Goal: Task Accomplishment & Management: Use online tool/utility

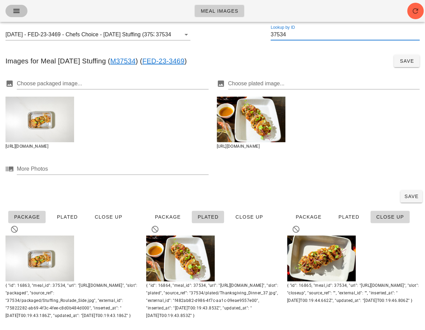
click at [21, 13] on span "button" at bounding box center [16, 11] width 11 height 8
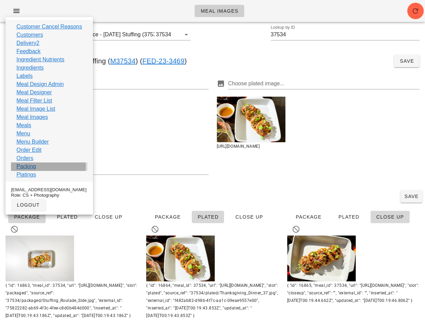
click at [39, 165] on div "Packing" at bounding box center [49, 167] width 77 height 8
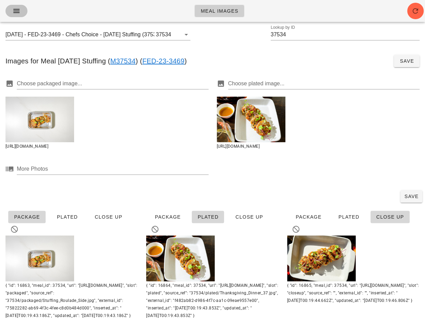
click at [20, 11] on icon "button" at bounding box center [16, 11] width 8 height 8
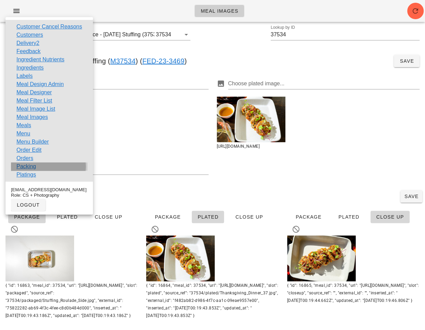
click at [46, 167] on div "Packing" at bounding box center [49, 167] width 77 height 8
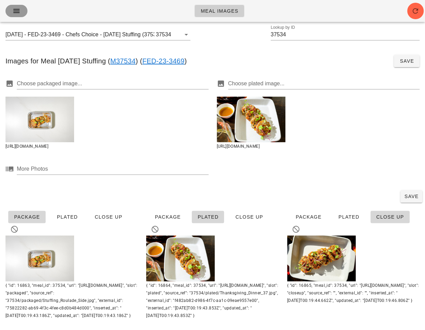
click at [11, 9] on span "button" at bounding box center [16, 11] width 11 height 8
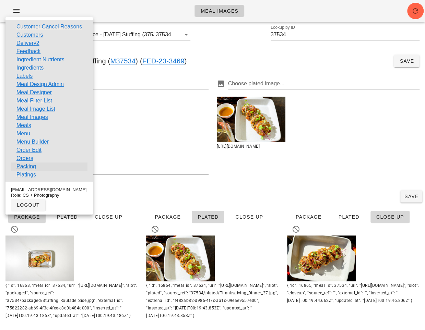
click at [33, 165] on link "Packing" at bounding box center [26, 167] width 20 height 8
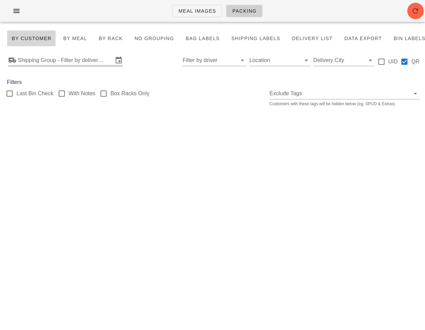
click at [60, 59] on input "Shipping Group - Filter by delivery logistics" at bounding box center [65, 60] width 95 height 11
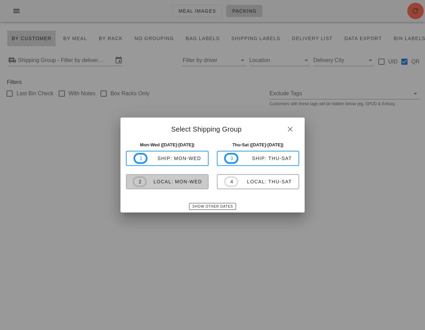
click at [186, 182] on div "local: Mon-Wed" at bounding box center [174, 181] width 55 height 5
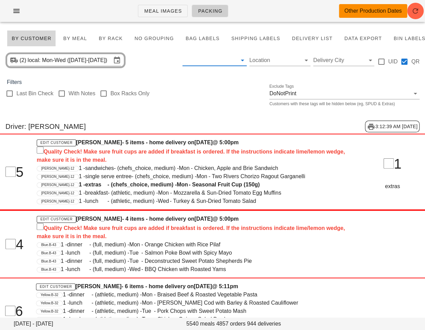
click at [217, 57] on input "text" at bounding box center [209, 60] width 53 height 11
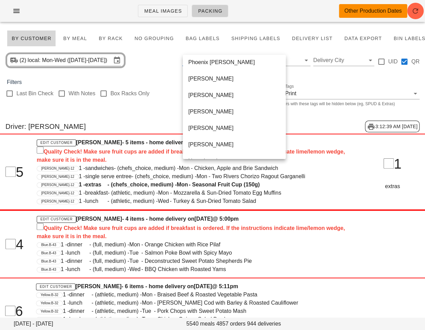
scroll to position [478, 0]
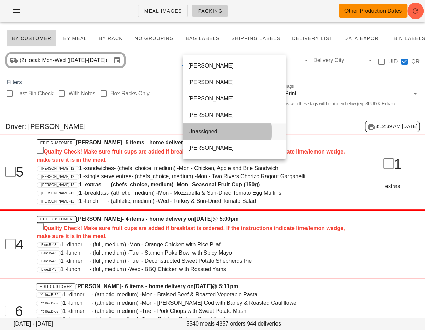
click at [210, 129] on div "Unassigned" at bounding box center [234, 131] width 92 height 7
